Goal: Transaction & Acquisition: Purchase product/service

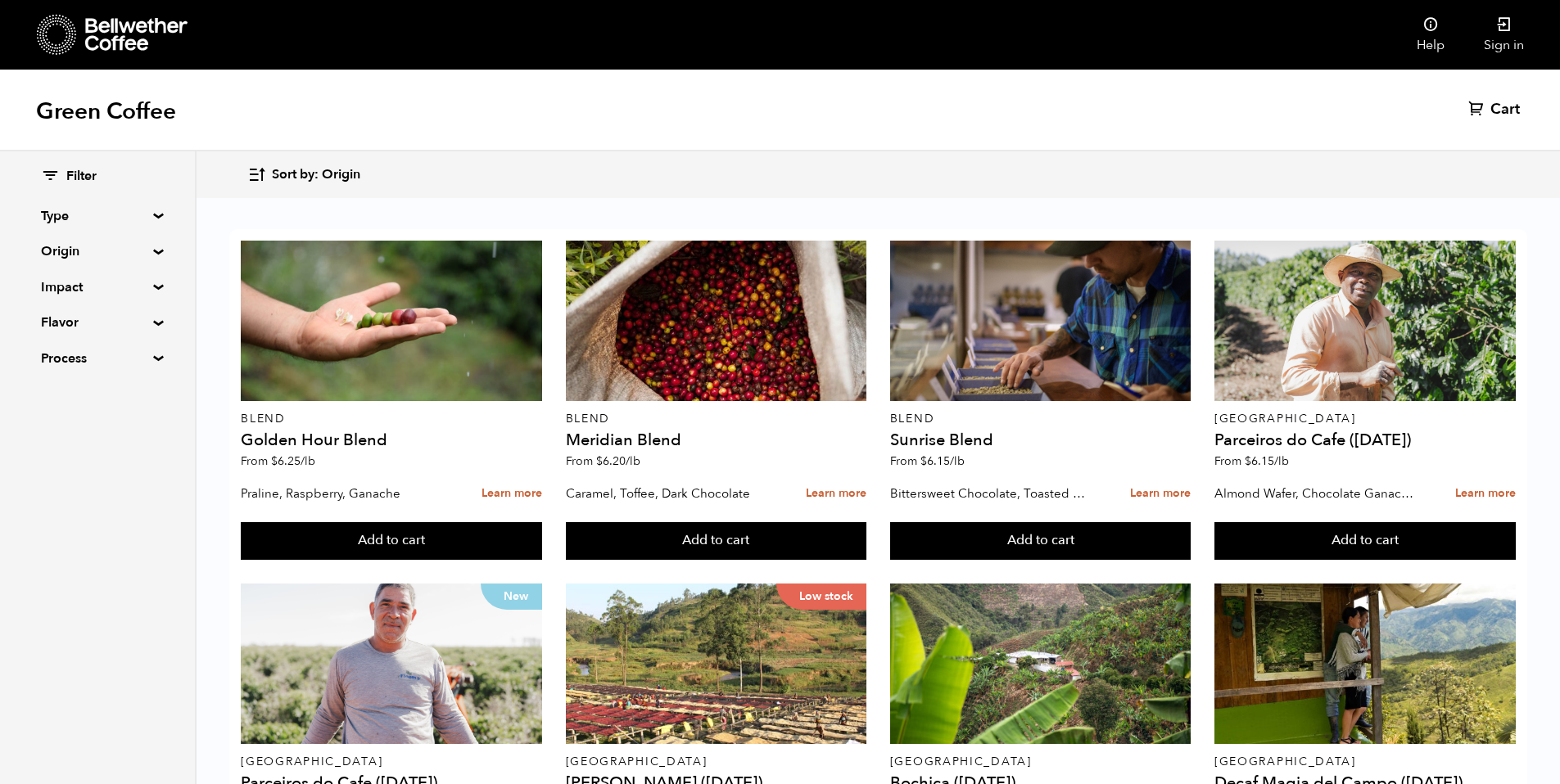
click at [63, 256] on summary "Origin" at bounding box center [98, 251] width 113 height 20
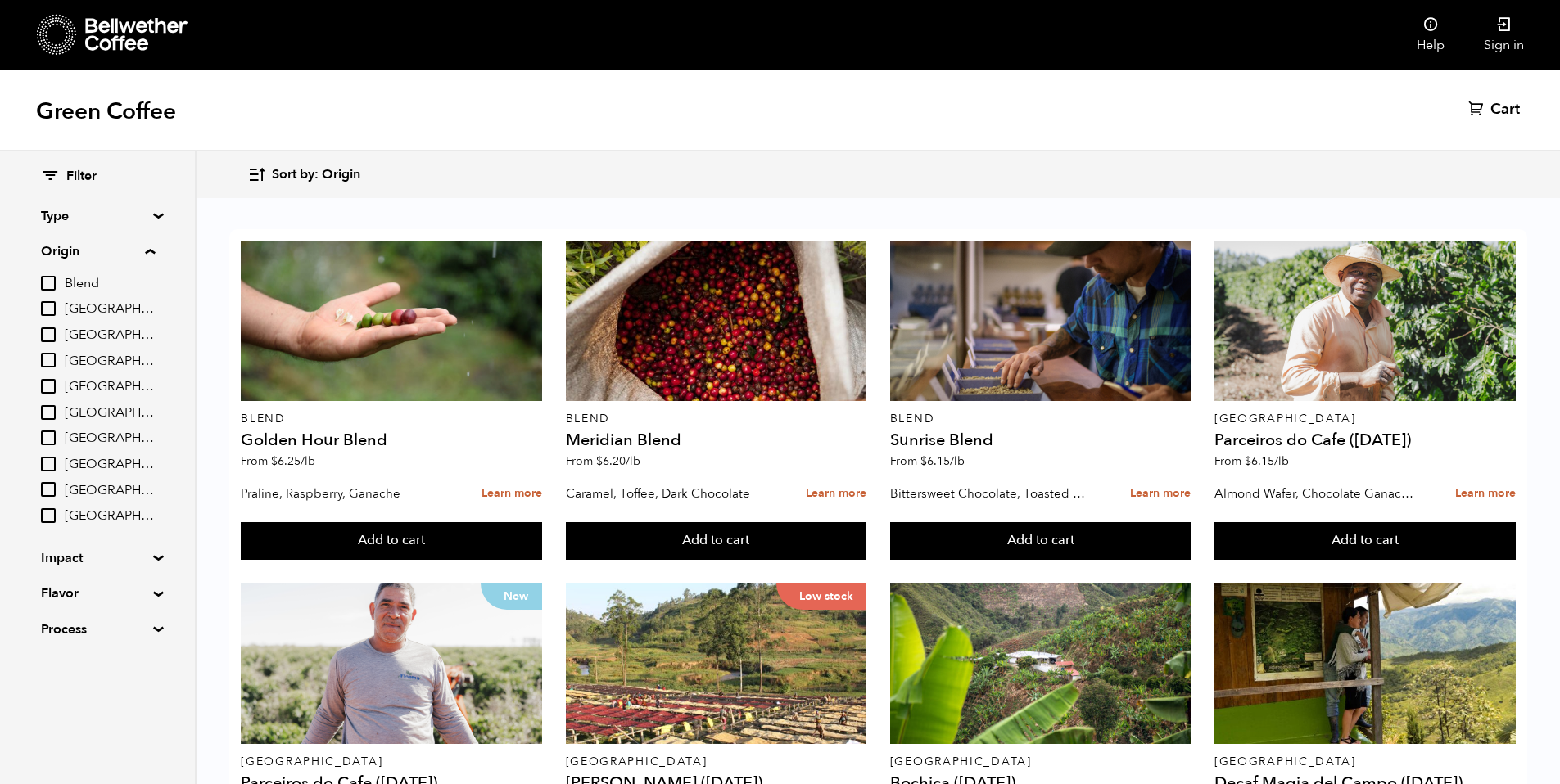
click at [45, 287] on input "Blend" at bounding box center [48, 283] width 14 height 14
checkbox input "true"
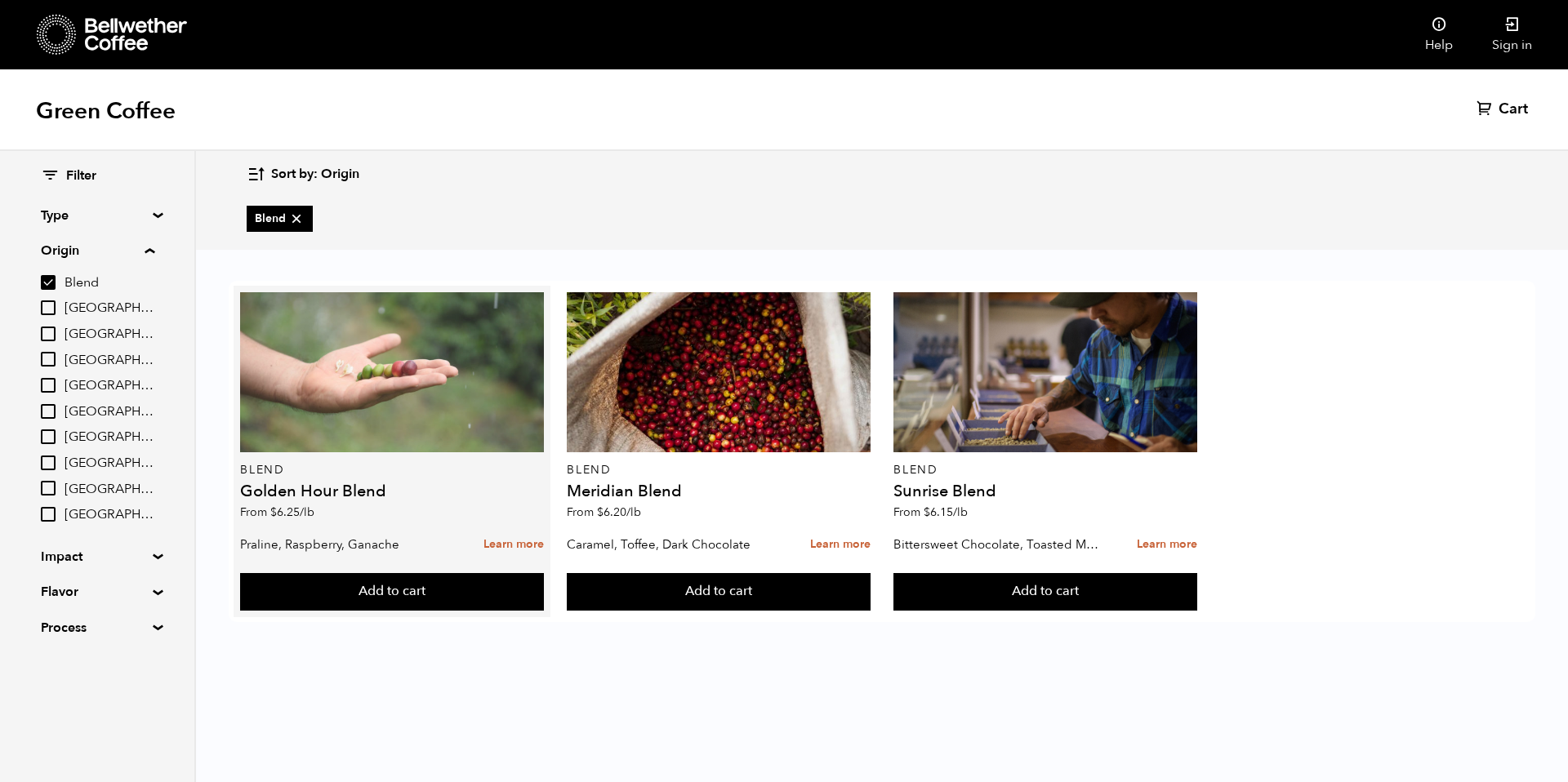
click at [395, 370] on div at bounding box center [391, 371] width 303 height 160
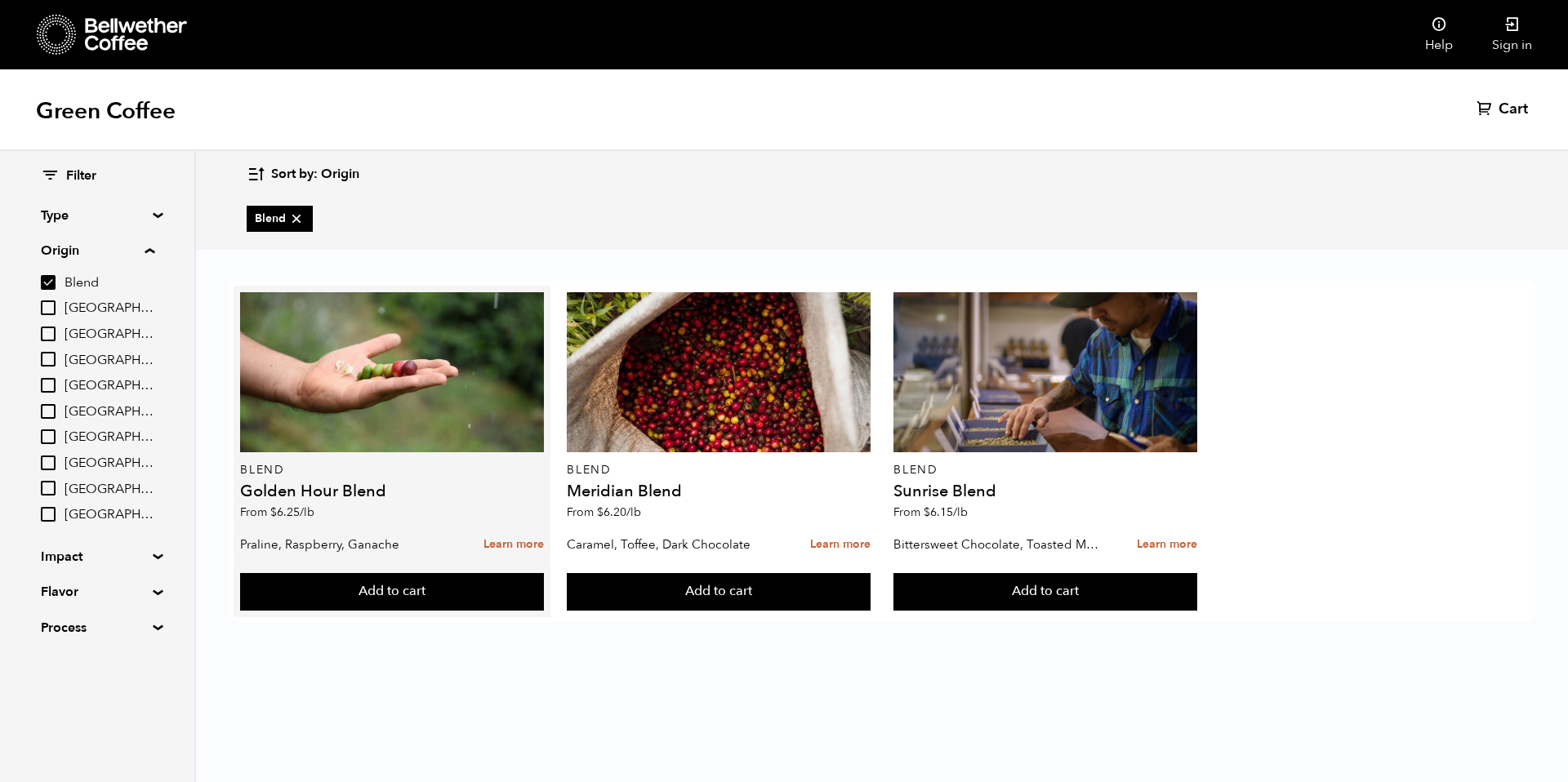
click at [319, 499] on h4 "Golden Hour Blend" at bounding box center [391, 491] width 303 height 16
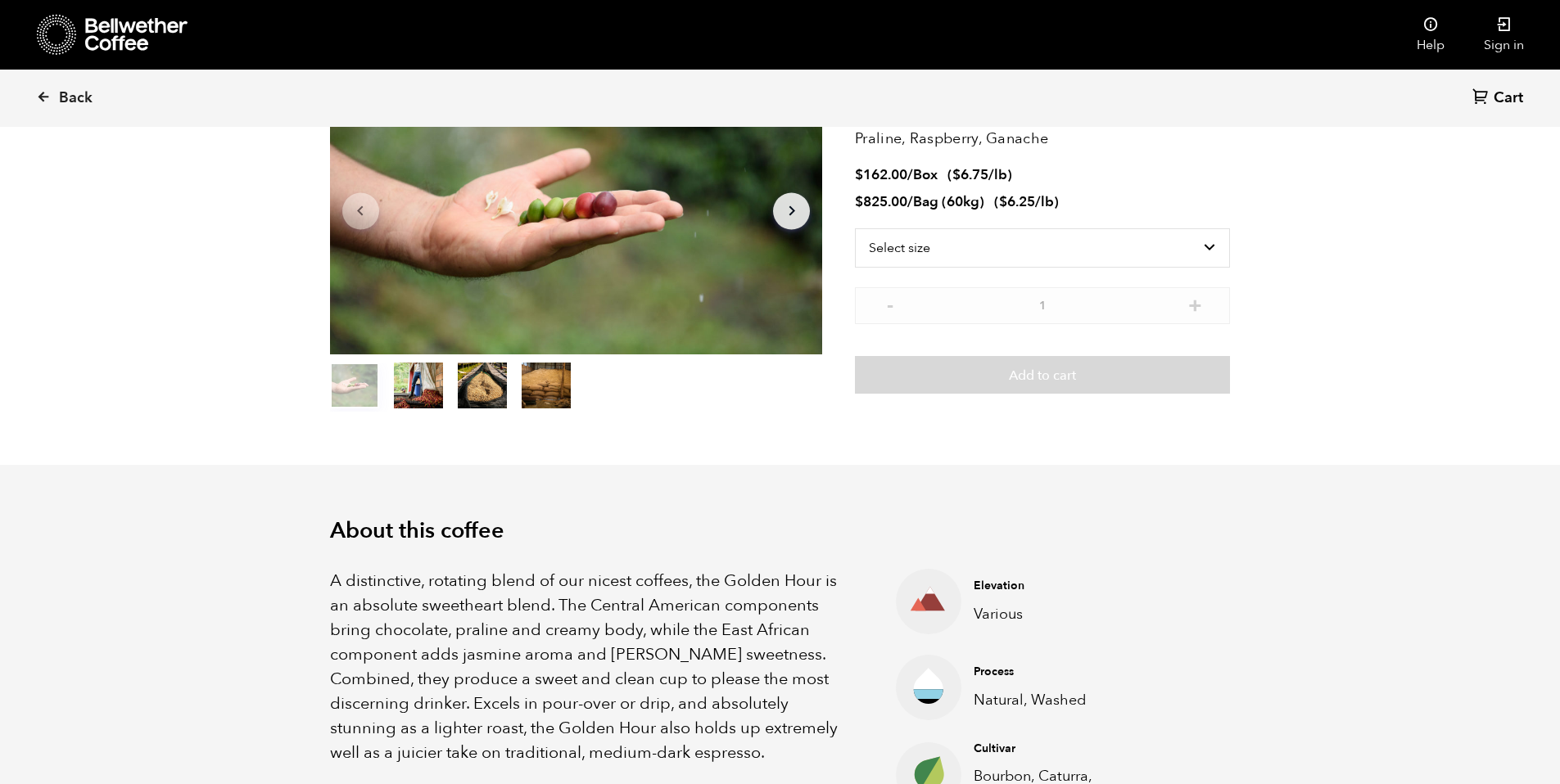
scroll to position [135, 0]
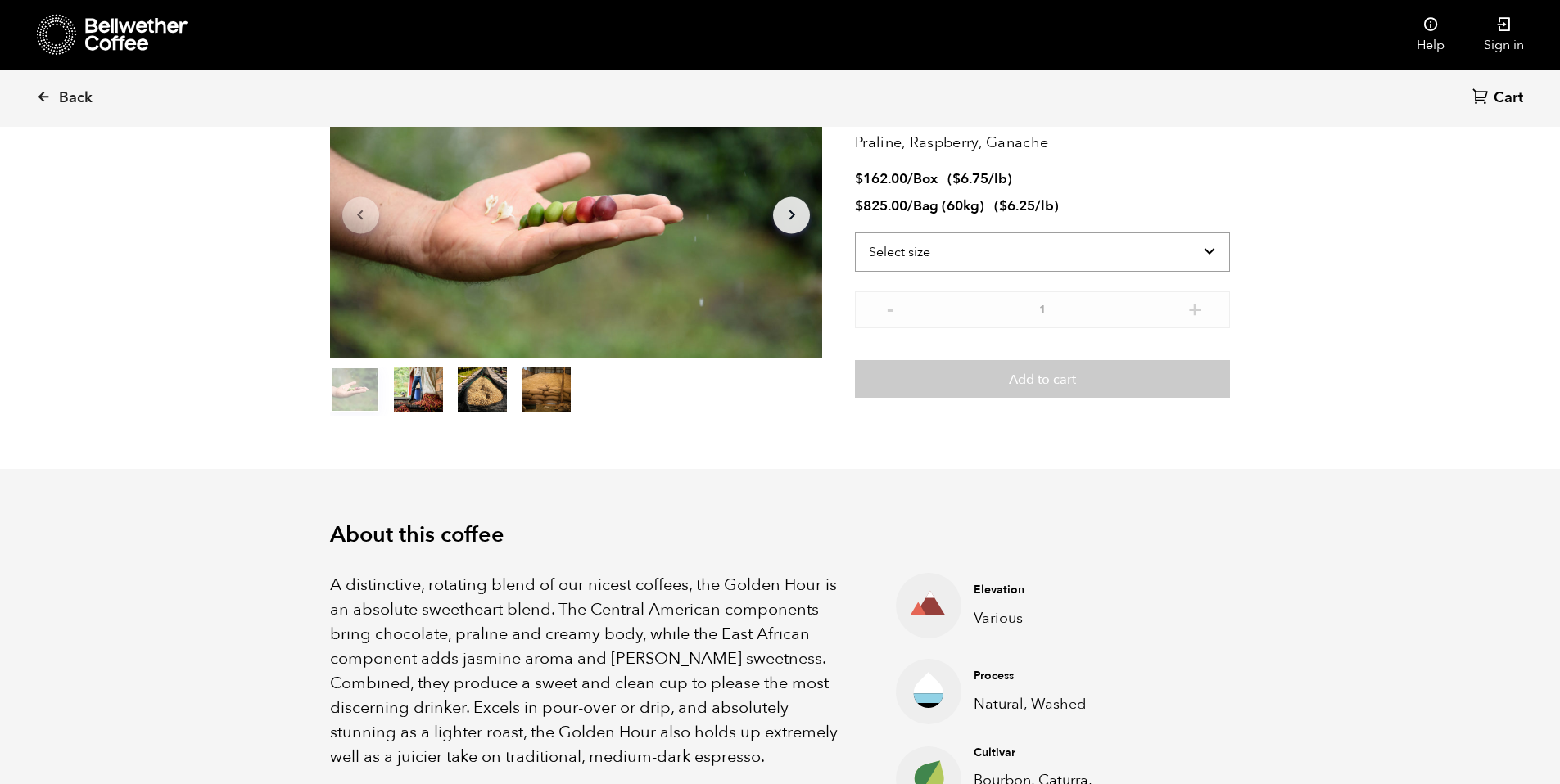
click at [964, 251] on select "Select size Bag (60kg) (132 lbs) Box (24 lbs)" at bounding box center [1042, 252] width 375 height 39
